Goal: Task Accomplishment & Management: Use online tool/utility

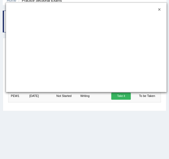
click at [160, 9] on button "×" at bounding box center [159, 9] width 3 height 5
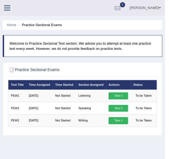
click at [5, 10] on icon at bounding box center [7, 7] width 6 height 7
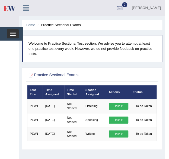
click at [11, 36] on button "Toggle navigation" at bounding box center [13, 33] width 12 height 9
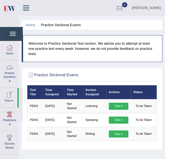
click at [11, 99] on link "Tests" at bounding box center [8, 97] width 17 height 18
click at [8, 49] on div at bounding box center [9, 47] width 8 height 8
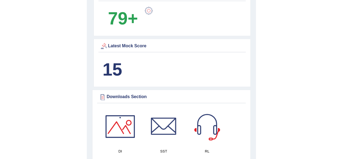
scroll to position [408, 0]
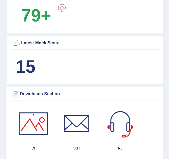
drag, startPoint x: 0, startPoint y: 0, endPoint x: 173, endPoint y: 81, distance: 191.2
click at [23, 63] on b "15" at bounding box center [26, 66] width 20 height 20
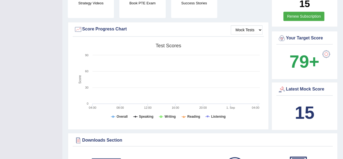
scroll to position [142, 0]
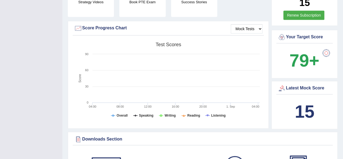
click at [169, 88] on div at bounding box center [282, 88] width 8 height 8
click at [169, 110] on b "15" at bounding box center [305, 112] width 20 height 20
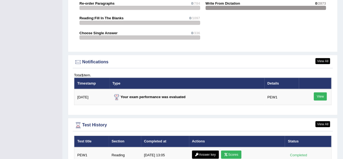
scroll to position [635, 0]
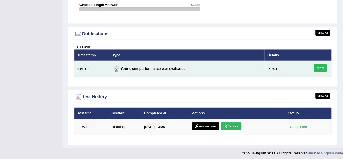
click at [169, 64] on link "View" at bounding box center [320, 68] width 13 height 8
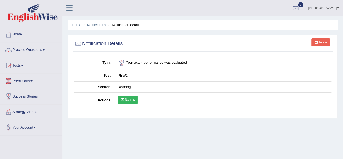
click at [124, 99] on icon at bounding box center [123, 99] width 4 height 3
click at [23, 65] on span at bounding box center [22, 65] width 2 height 1
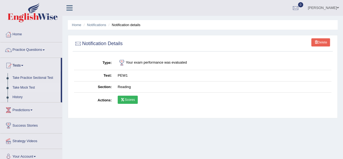
click at [27, 88] on link "Take Mock Test" at bounding box center [35, 88] width 51 height 10
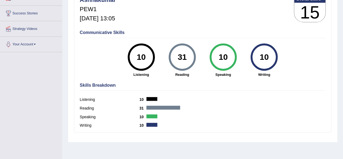
scroll to position [88, 0]
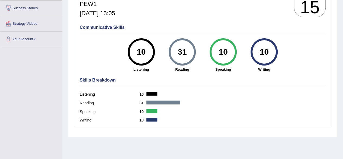
click at [183, 55] on div "31" at bounding box center [182, 51] width 20 height 23
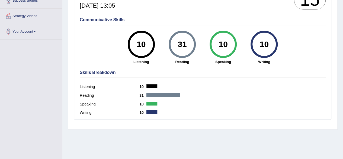
scroll to position [97, 0]
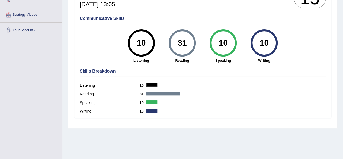
click at [160, 93] on div at bounding box center [164, 93] width 34 height 4
click at [85, 92] on label "Reading" at bounding box center [110, 94] width 60 height 6
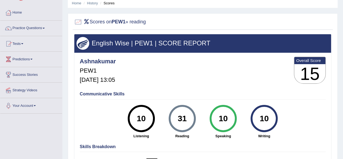
scroll to position [0, 0]
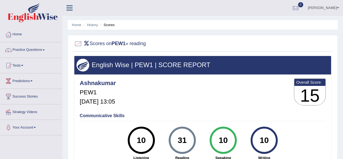
click at [34, 54] on link "Practice Questions" at bounding box center [31, 49] width 62 height 14
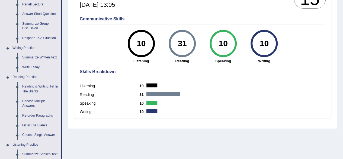
scroll to position [96, 0]
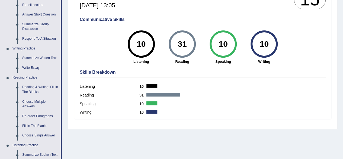
click at [223, 43] on div "10" at bounding box center [223, 44] width 20 height 23
click at [152, 103] on div at bounding box center [152, 103] width 11 height 4
click at [174, 95] on div at bounding box center [164, 95] width 34 height 4
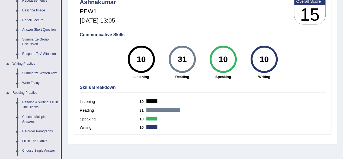
scroll to position [81, 0]
click at [187, 68] on div "31" at bounding box center [182, 59] width 20 height 23
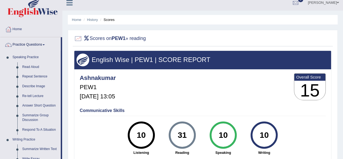
scroll to position [0, 0]
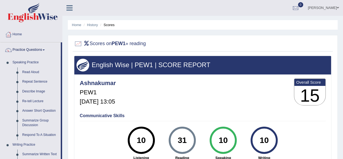
click at [21, 34] on link "Home" at bounding box center [31, 34] width 62 height 14
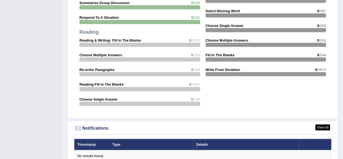
scroll to position [541, 0]
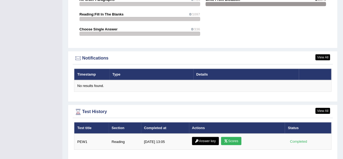
scroll to position [625, 0]
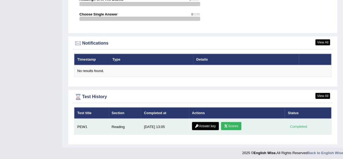
click at [235, 124] on link "Scores" at bounding box center [231, 126] width 20 height 8
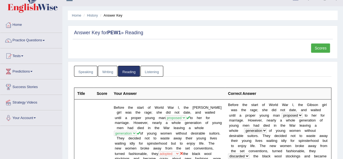
scroll to position [9, 0]
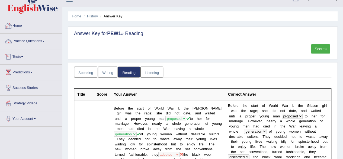
click at [22, 56] on link "Tests" at bounding box center [31, 56] width 62 height 14
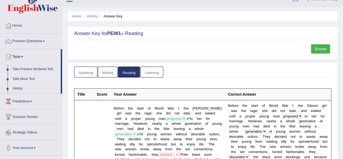
click at [23, 77] on link "Take Mock Test" at bounding box center [35, 79] width 51 height 10
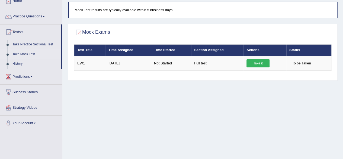
scroll to position [26, 0]
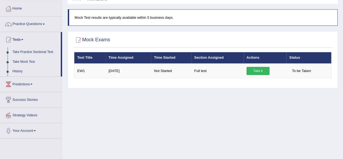
click at [189, 127] on div "Home Mock Exams Mock Test results are typically available within 5 business day…" at bounding box center [202, 109] width 281 height 271
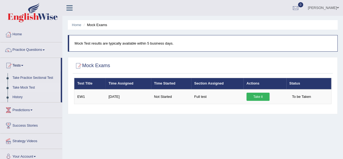
click at [45, 48] on link "Practice Questions" at bounding box center [31, 49] width 62 height 14
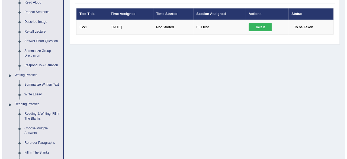
scroll to position [69, 0]
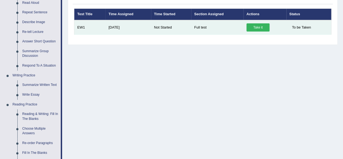
click at [256, 26] on link "Take it" at bounding box center [258, 27] width 23 height 8
